Goal: Transaction & Acquisition: Purchase product/service

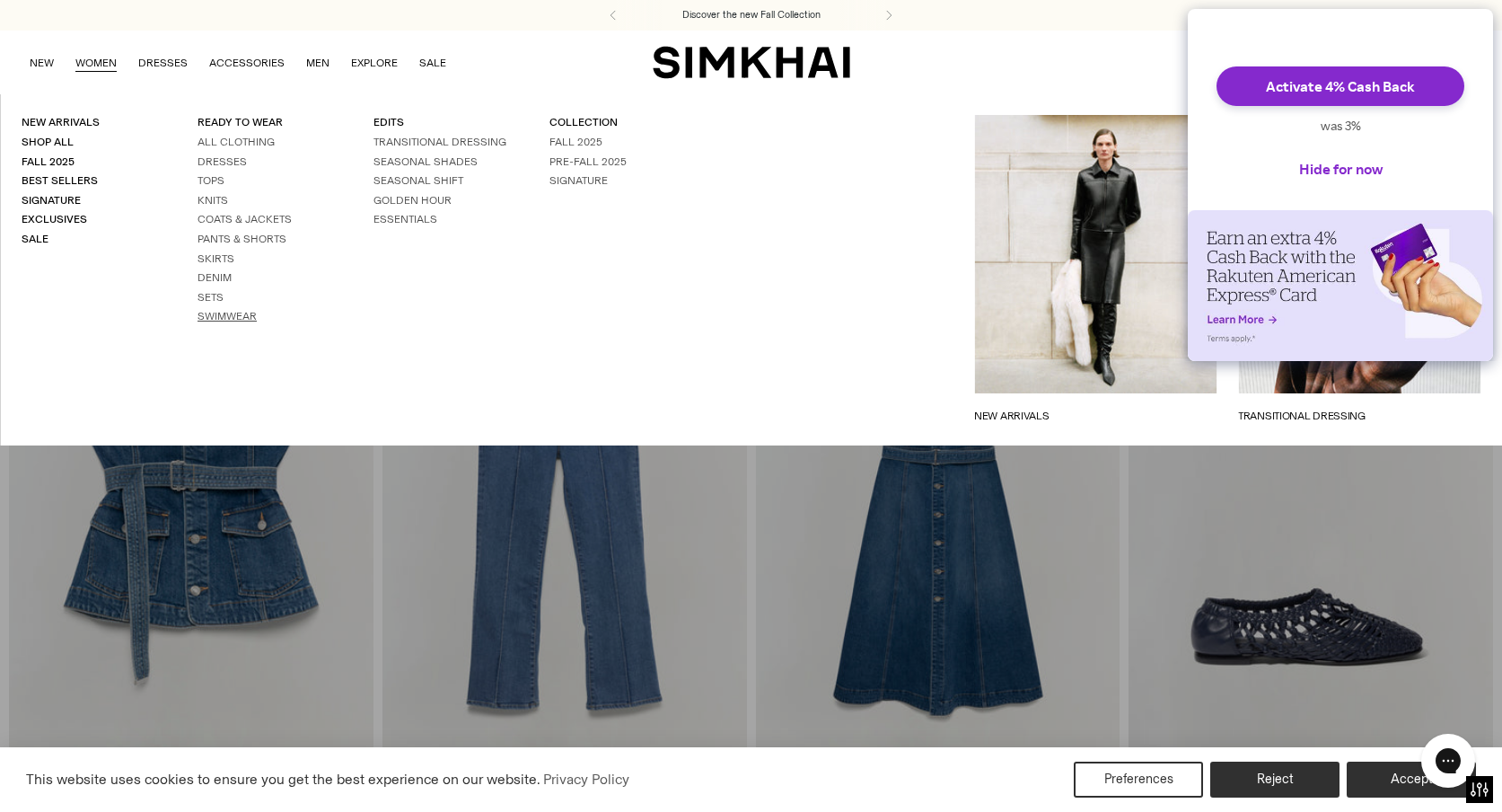
click at [234, 319] on link "Swimwear" at bounding box center [227, 316] width 60 height 13
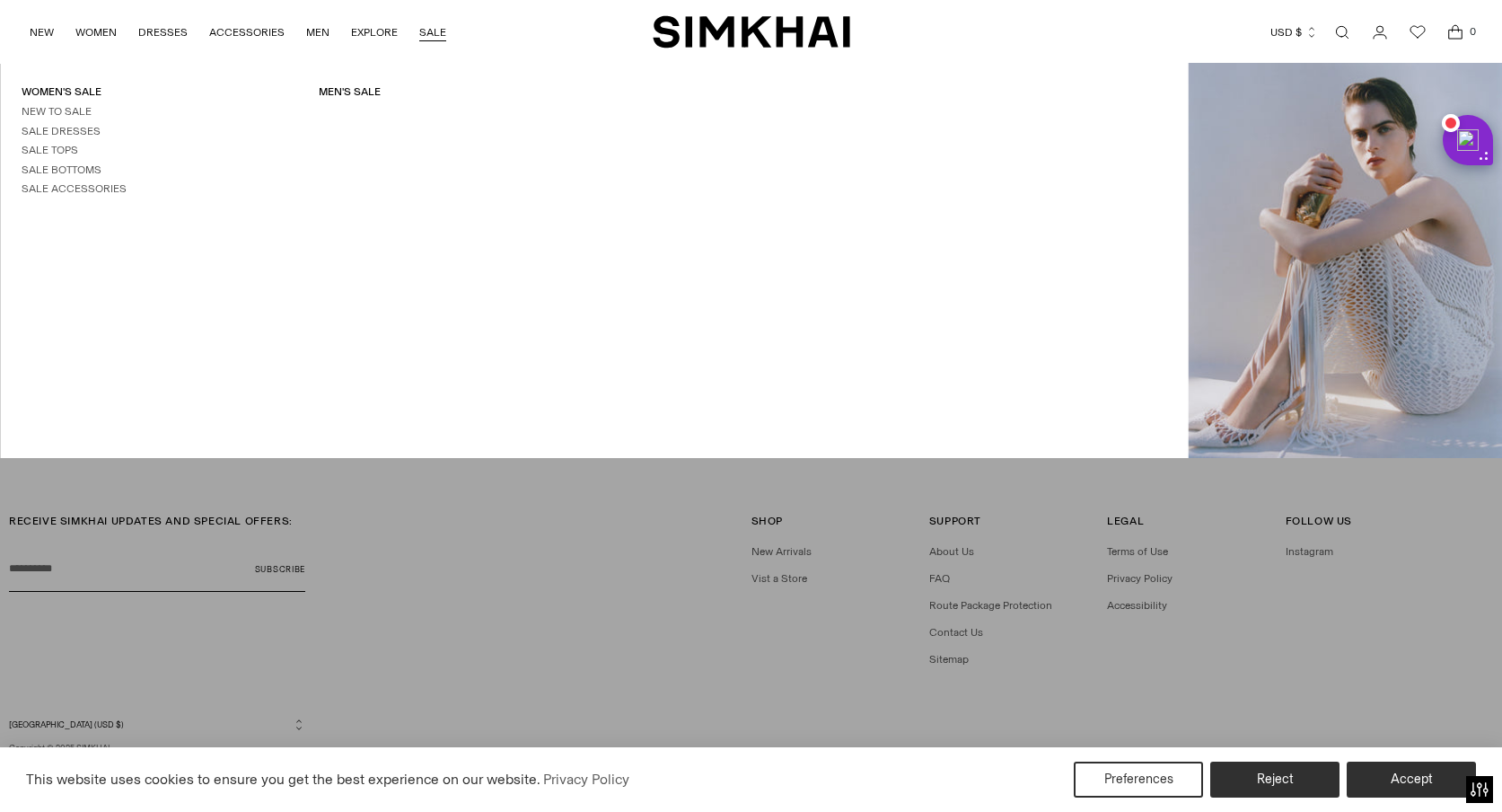
click at [422, 28] on link "SALE" at bounding box center [433, 32] width 27 height 39
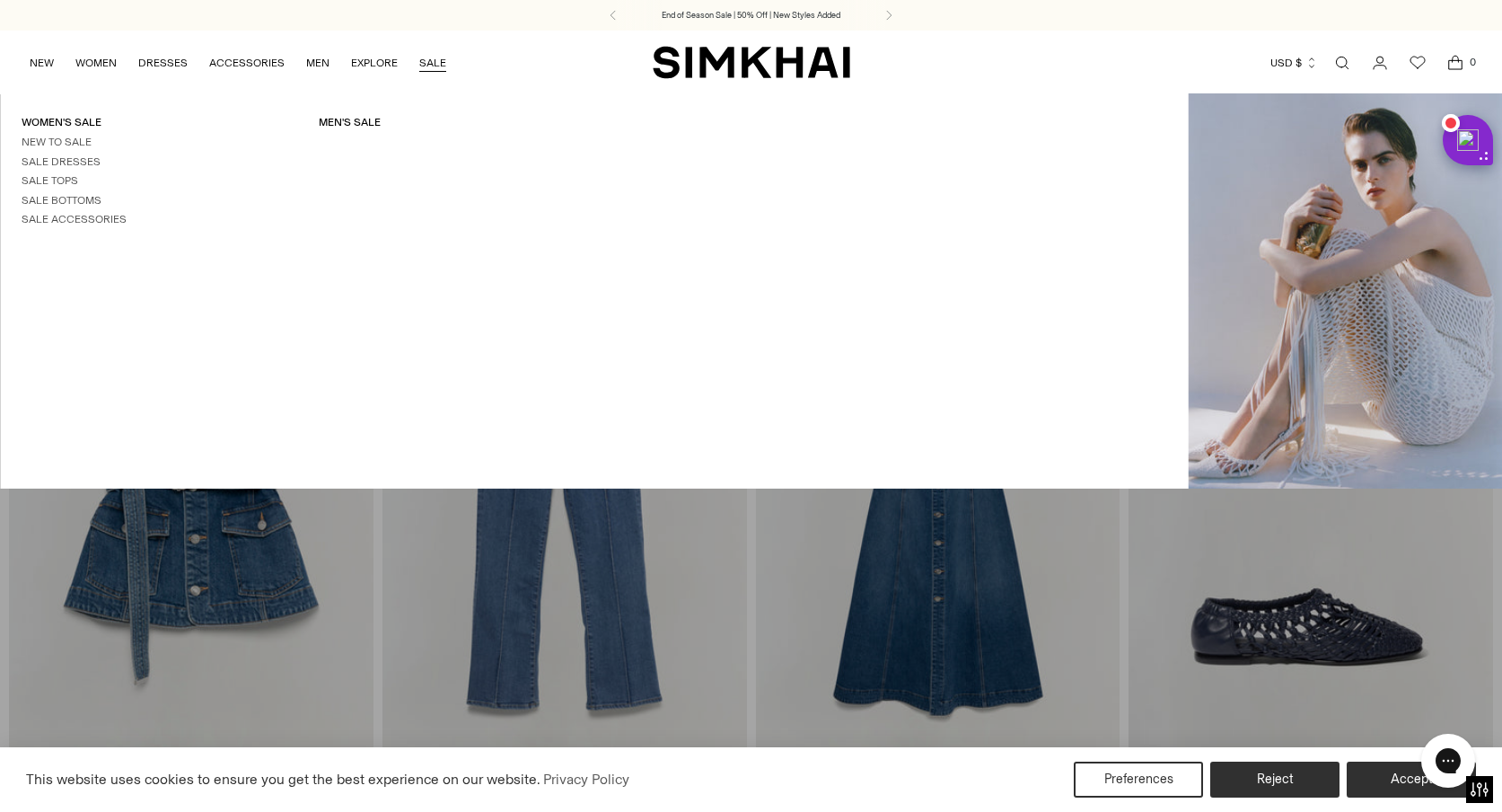
click at [429, 55] on link "SALE" at bounding box center [433, 62] width 27 height 39
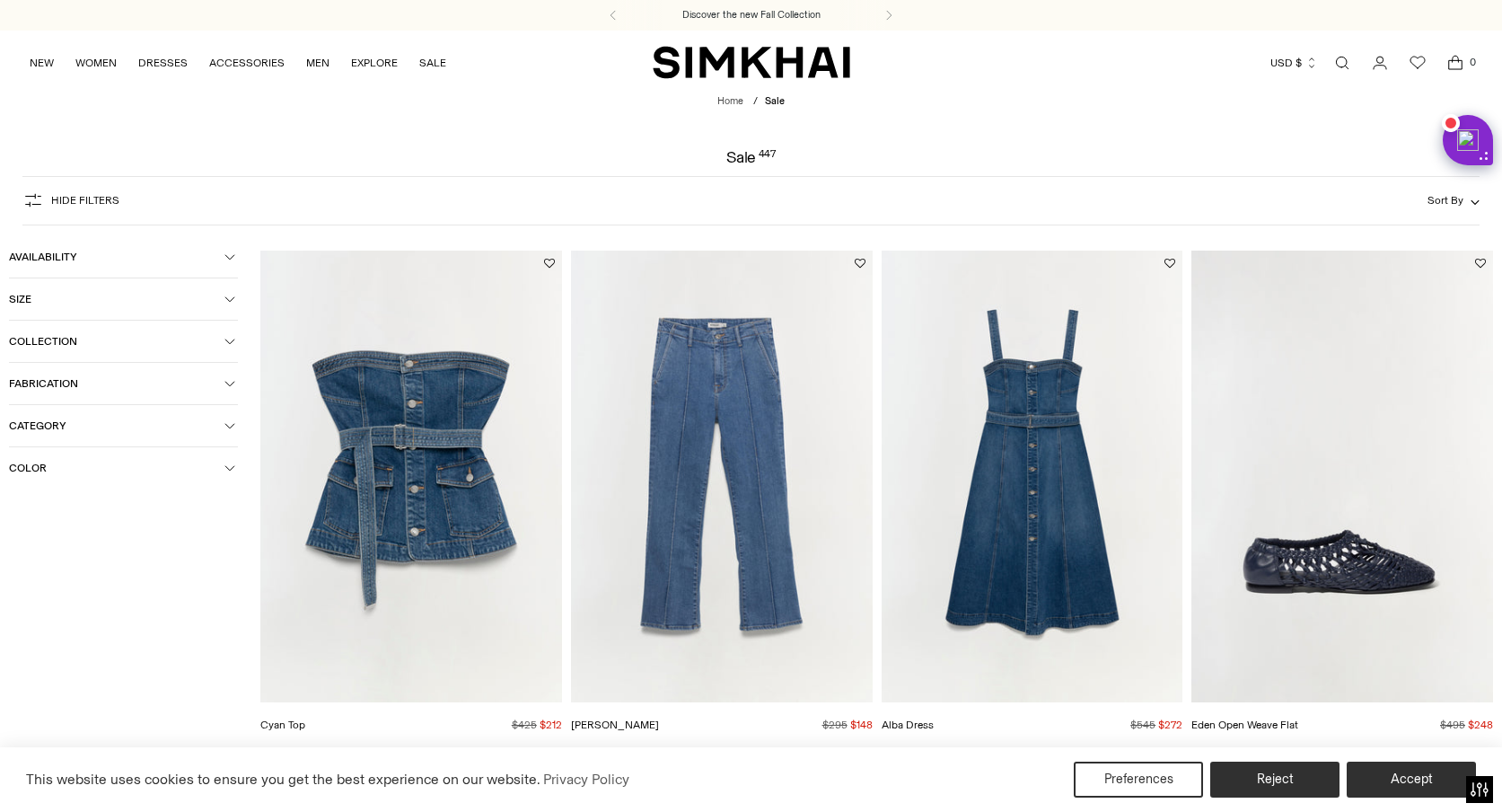
click at [130, 430] on span "Category" at bounding box center [117, 426] width 216 height 13
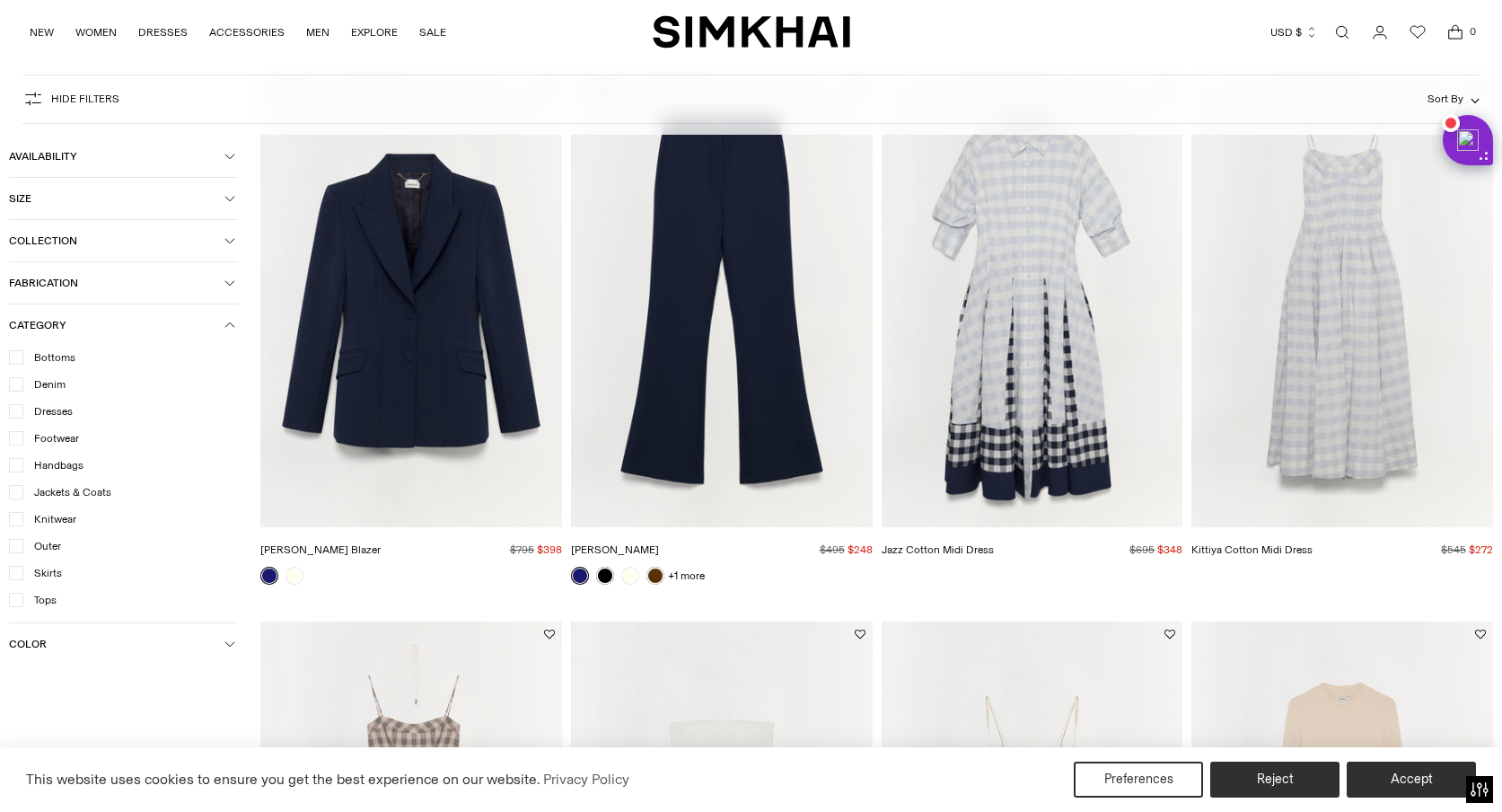
scroll to position [831, 0]
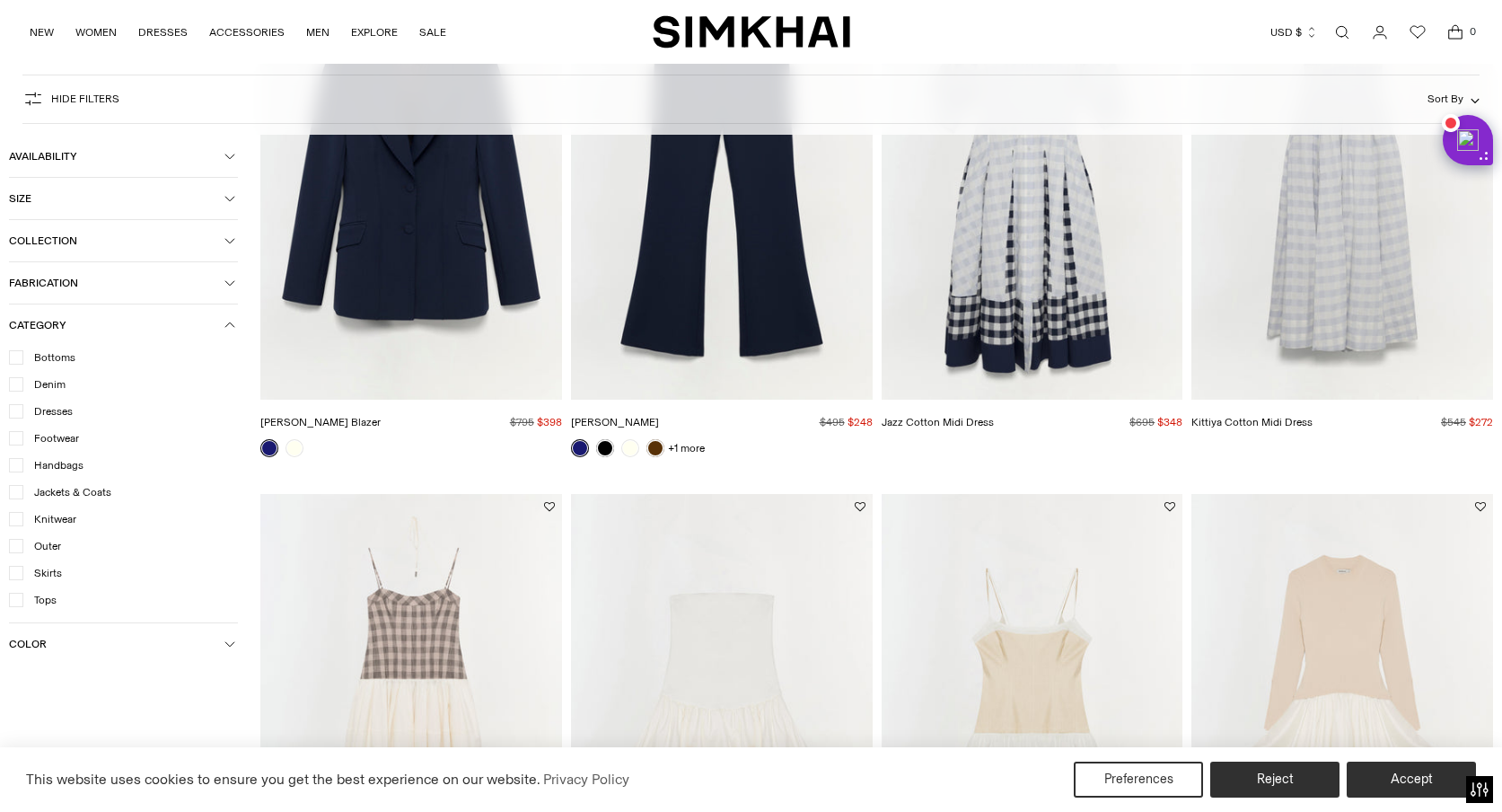
click at [229, 242] on icon "button" at bounding box center [230, 241] width 11 height 11
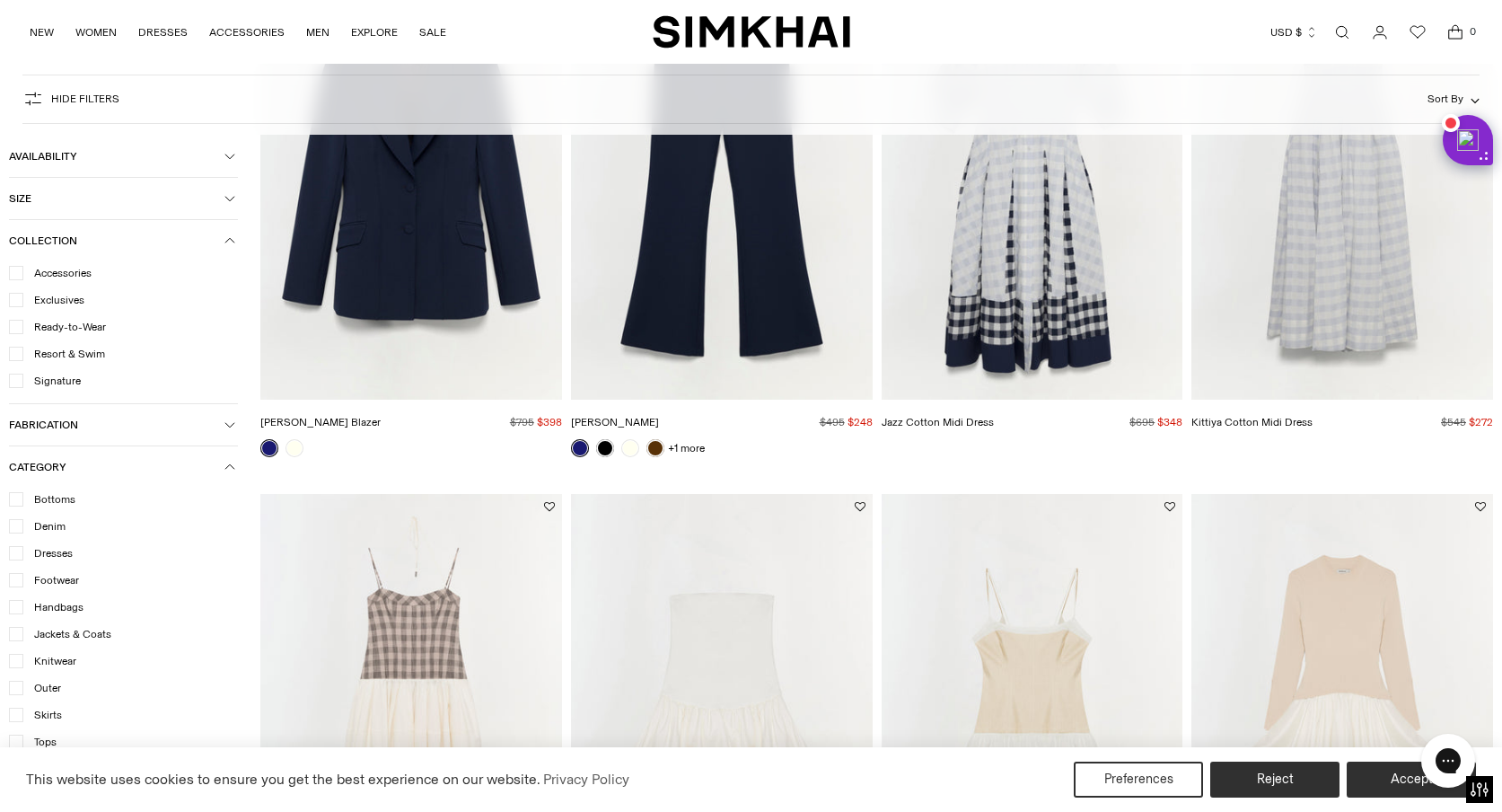
scroll to position [0, 0]
click at [85, 352] on span "Resort & Swim" at bounding box center [63, 354] width 82 height 17
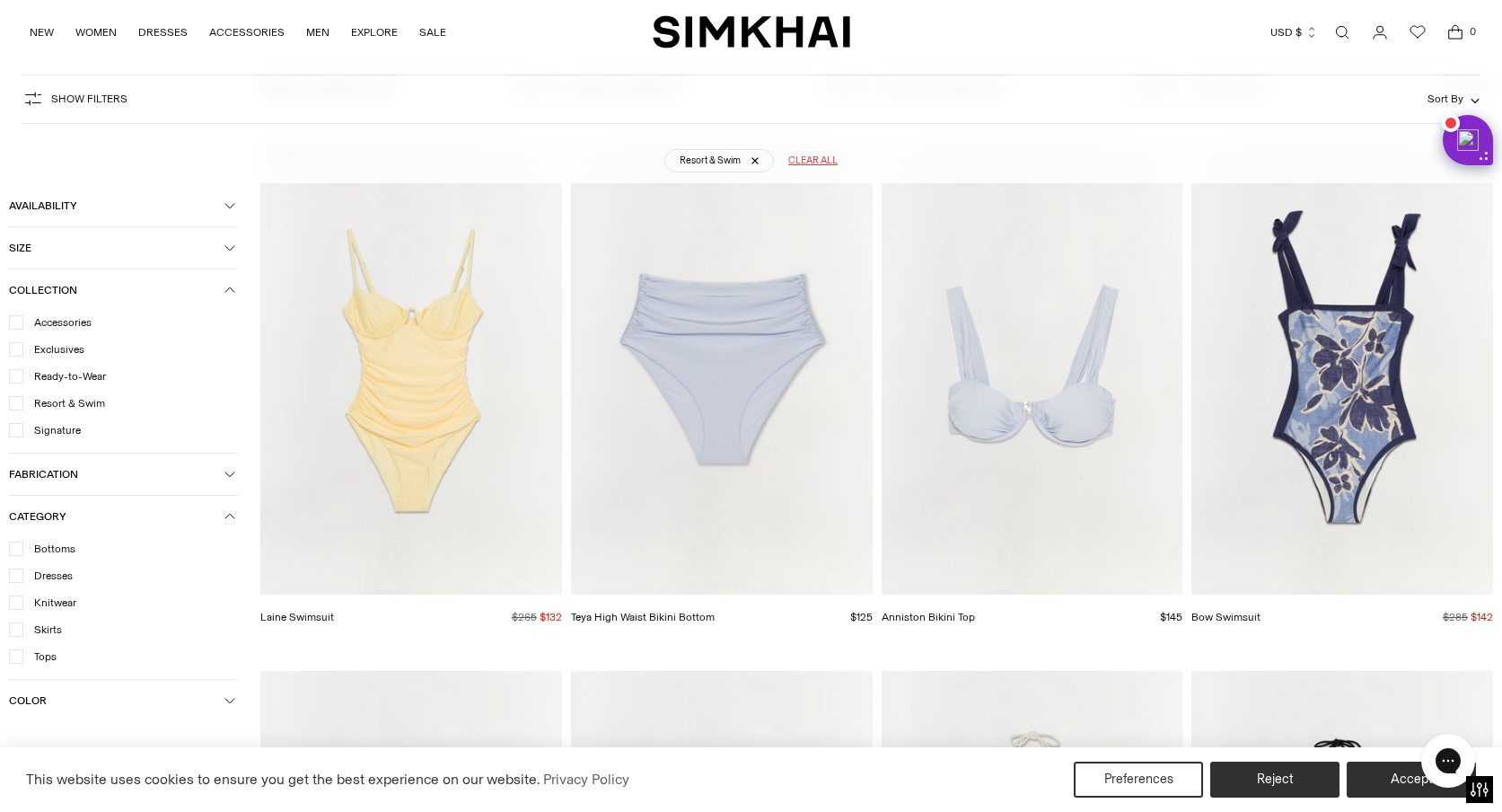
scroll to position [2802, 0]
click at [0, 0] on img "Bow Swimsuit" at bounding box center [0, 0] width 0 height 0
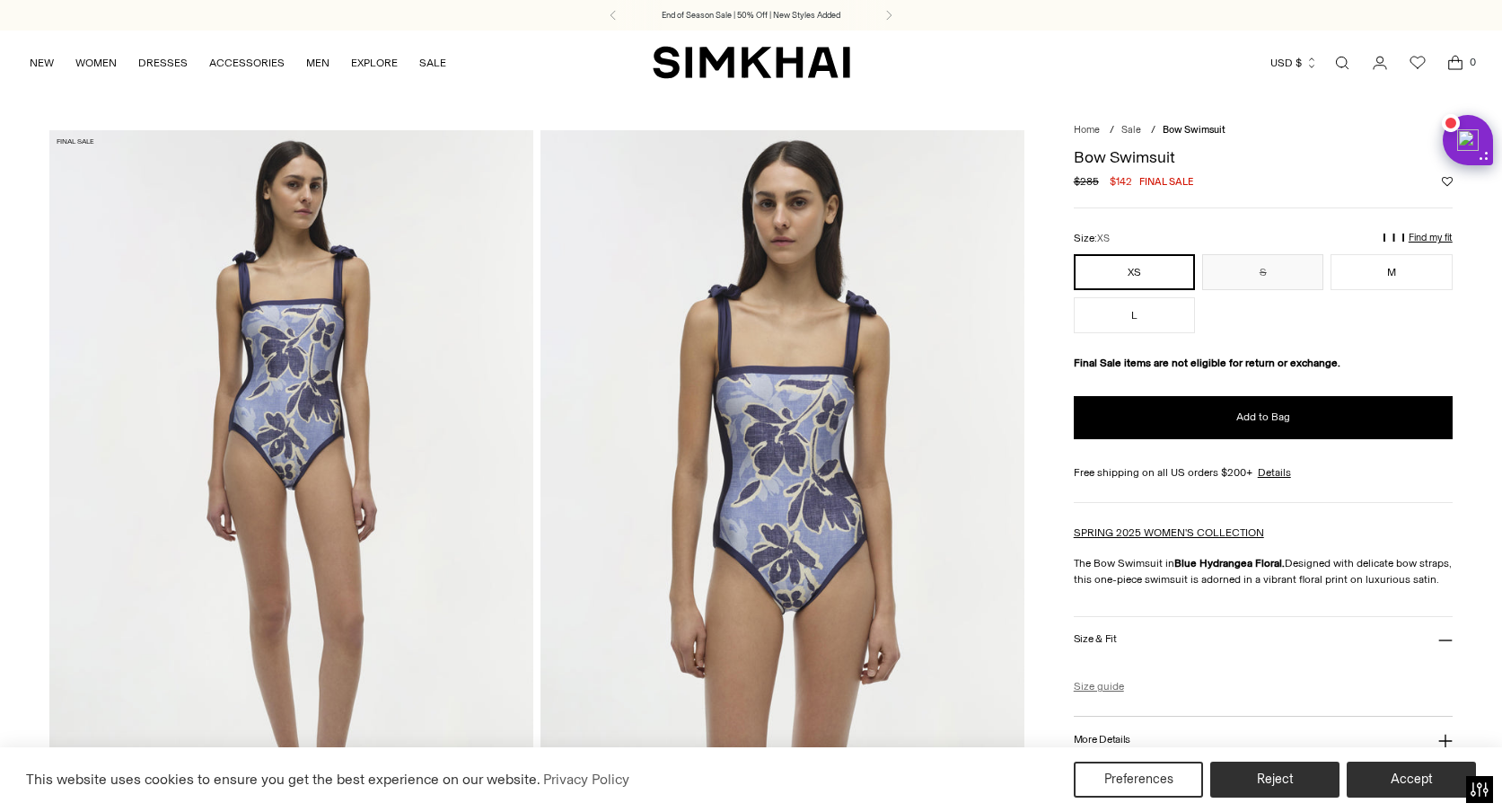
click at [1099, 689] on link "Size guide" at bounding box center [1099, 686] width 51 height 17
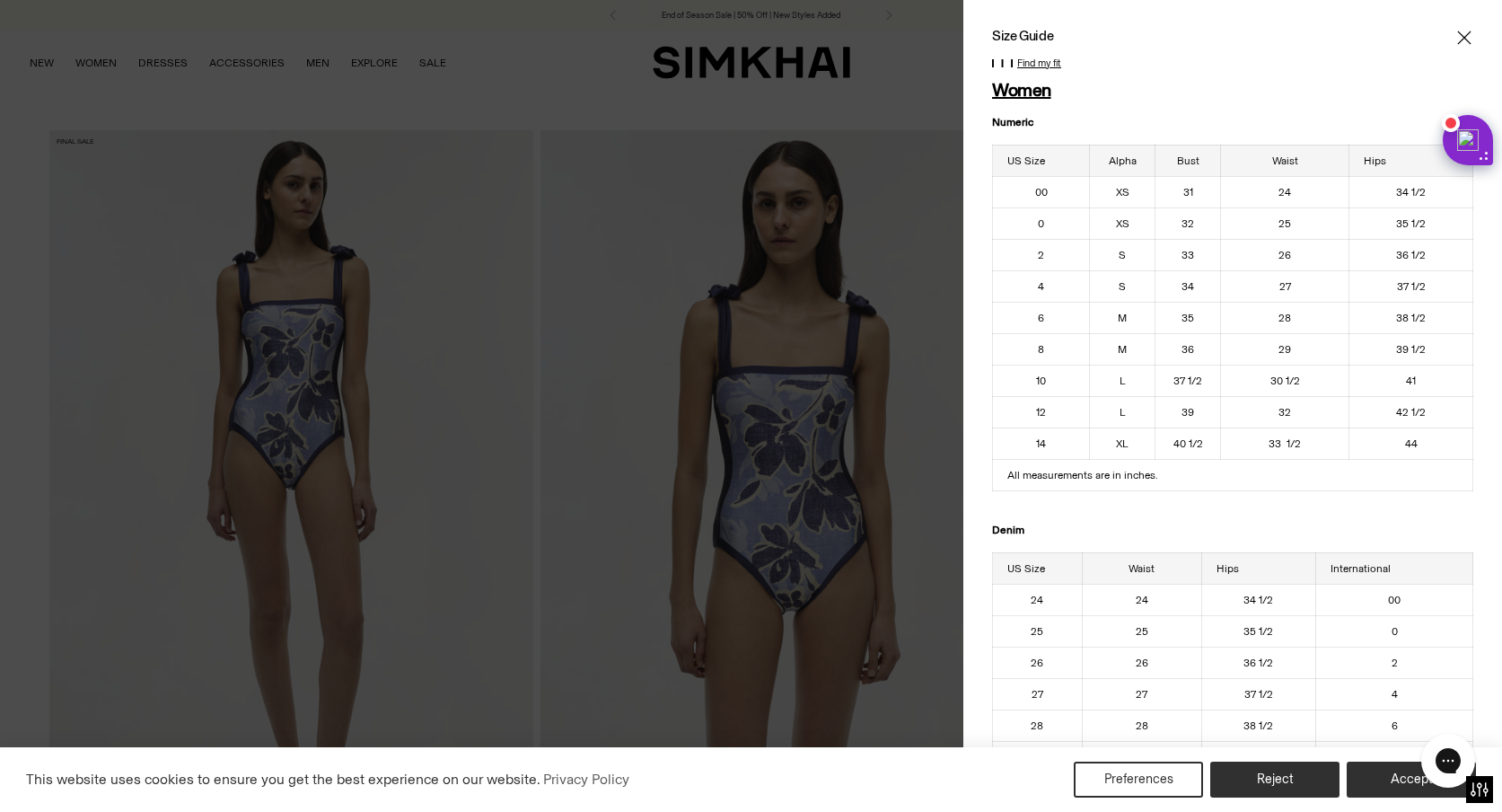
click at [1463, 37] on icon "Close" at bounding box center [1464, 37] width 14 height 14
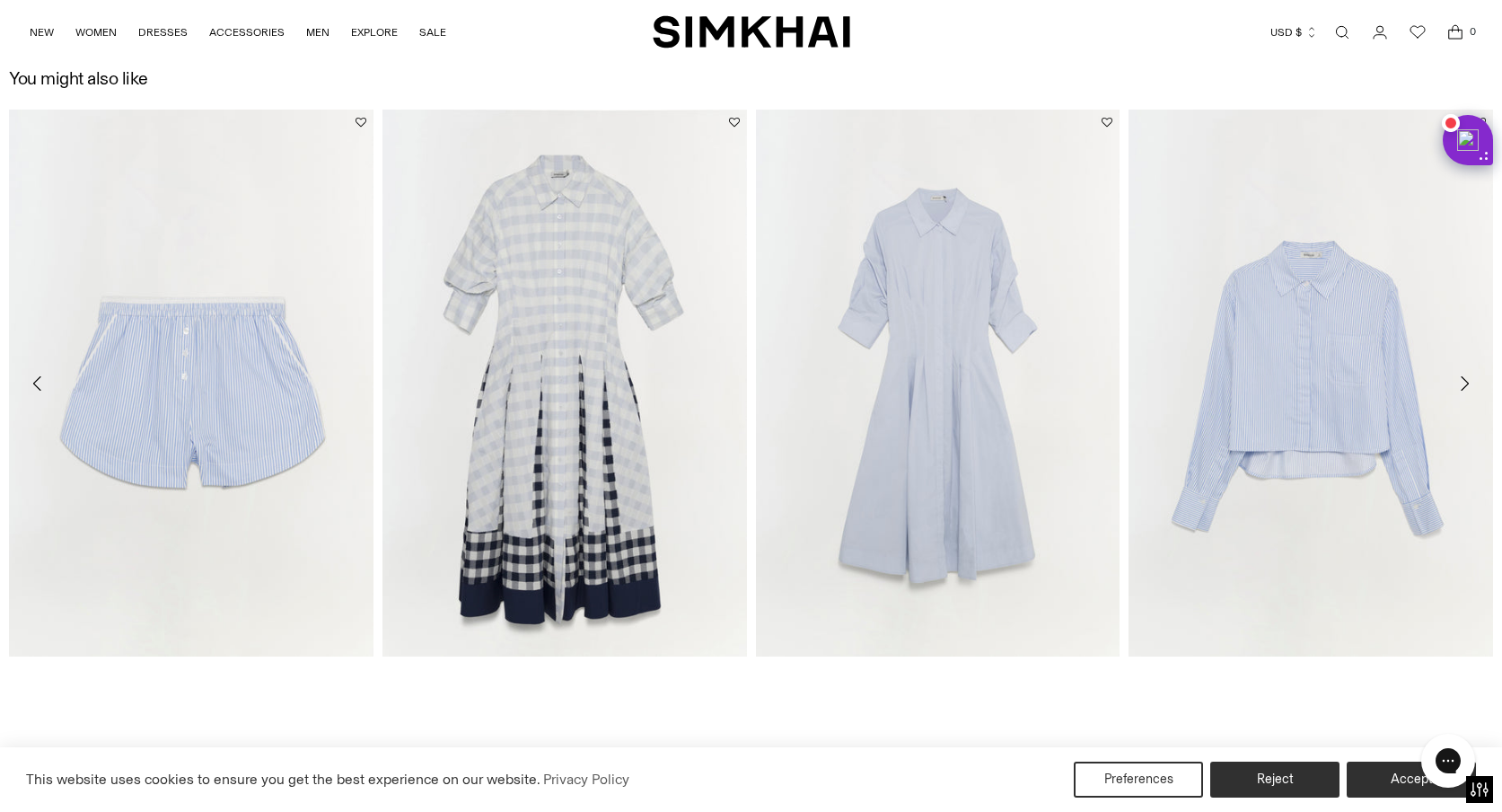
scroll to position [3071, 0]
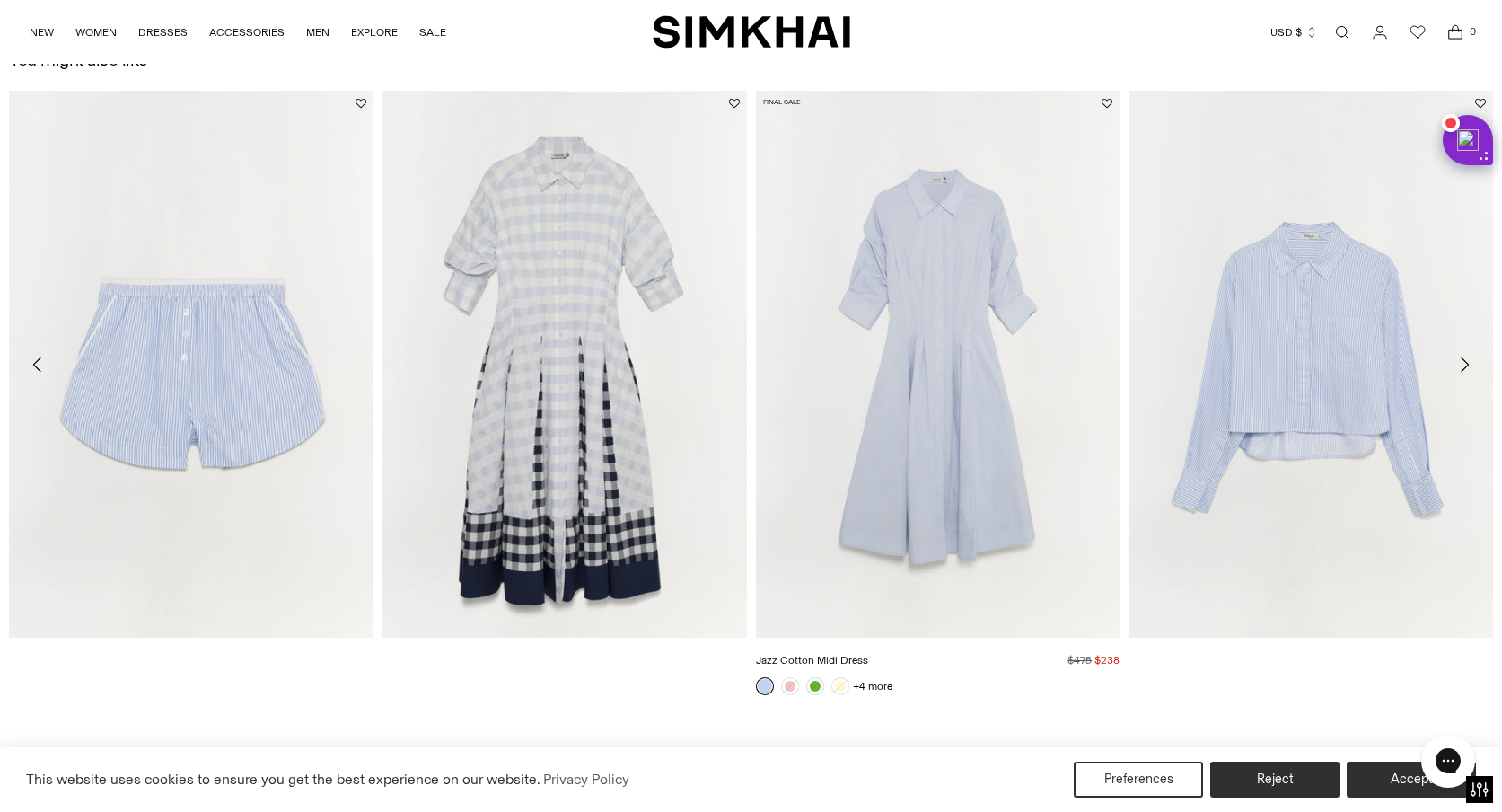
click at [0, 0] on img "Jazz Cotton Midi Dress" at bounding box center [0, 0] width 0 height 0
